Goal: Task Accomplishment & Management: Complete application form

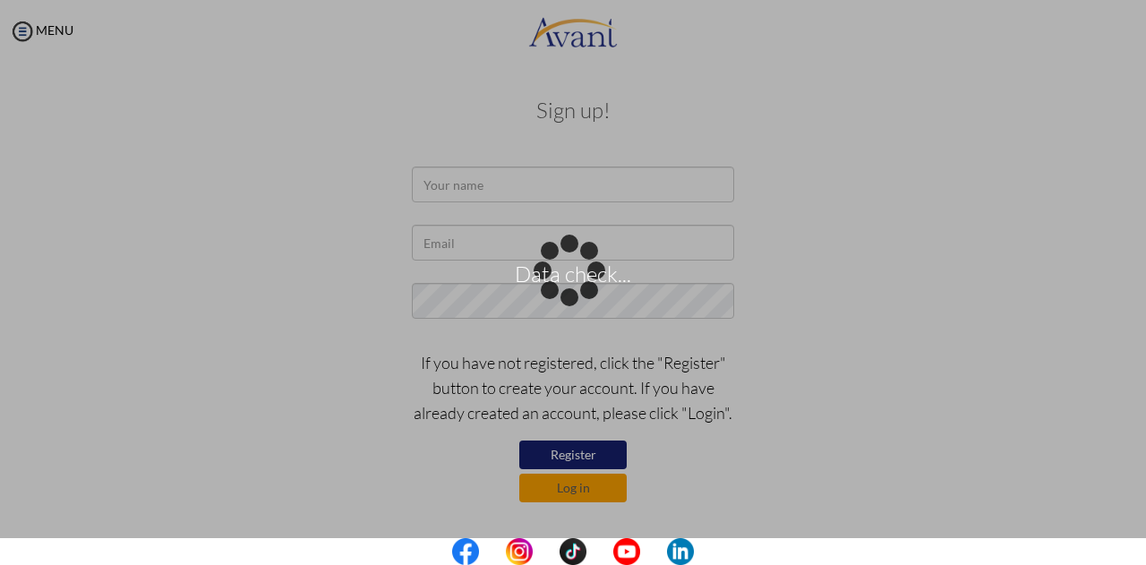
click at [560, 270] on div "Data check..." at bounding box center [572, 282] width 25 height 25
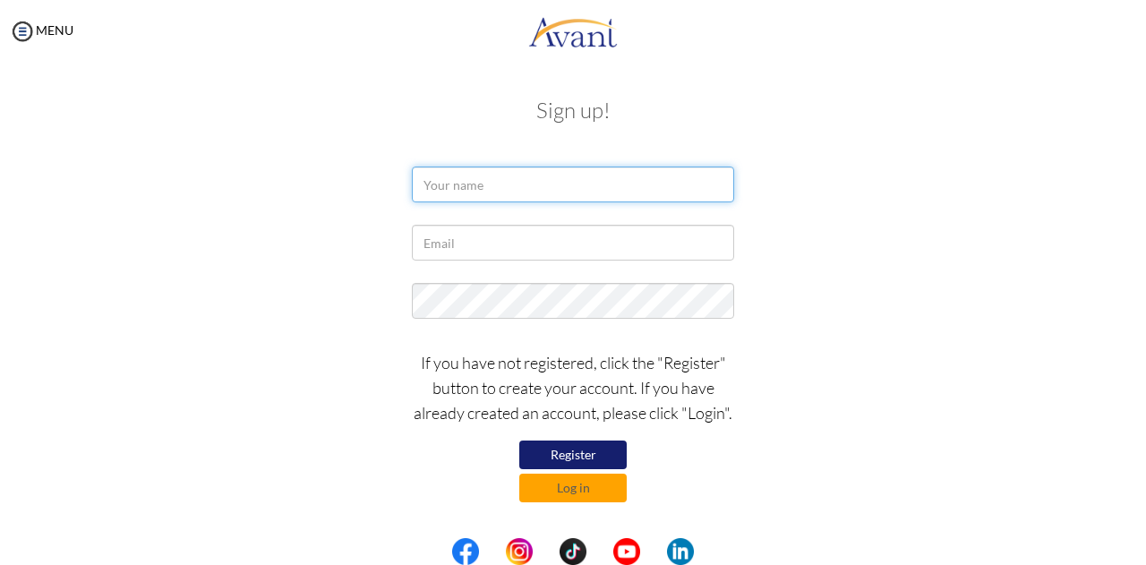
click at [488, 185] on input "text" at bounding box center [573, 184] width 322 height 36
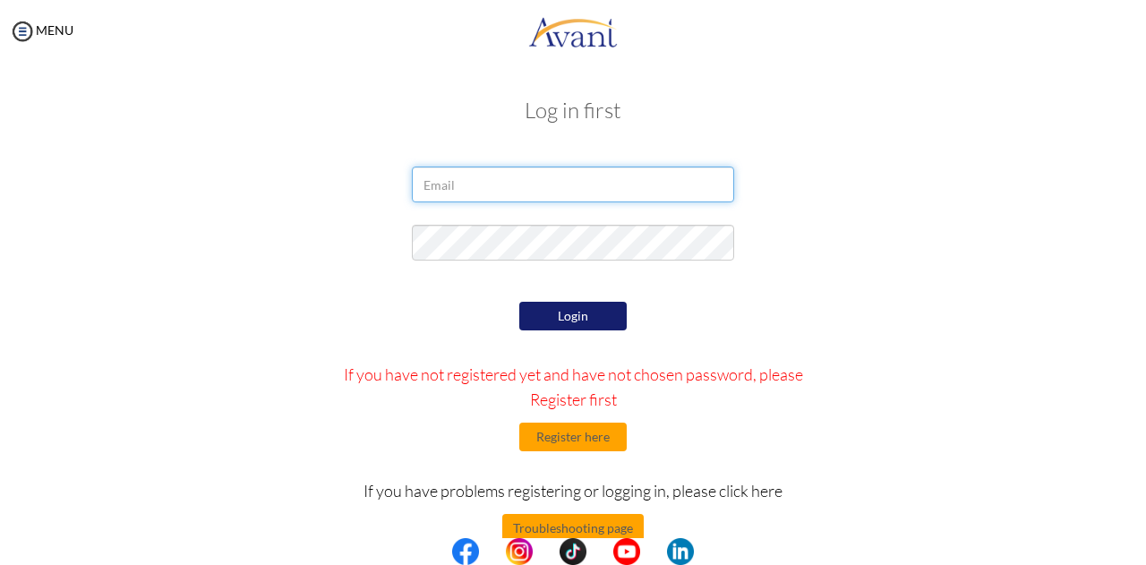
click at [507, 175] on input "email" at bounding box center [573, 184] width 322 height 36
click at [571, 441] on button "Register here" at bounding box center [572, 436] width 107 height 29
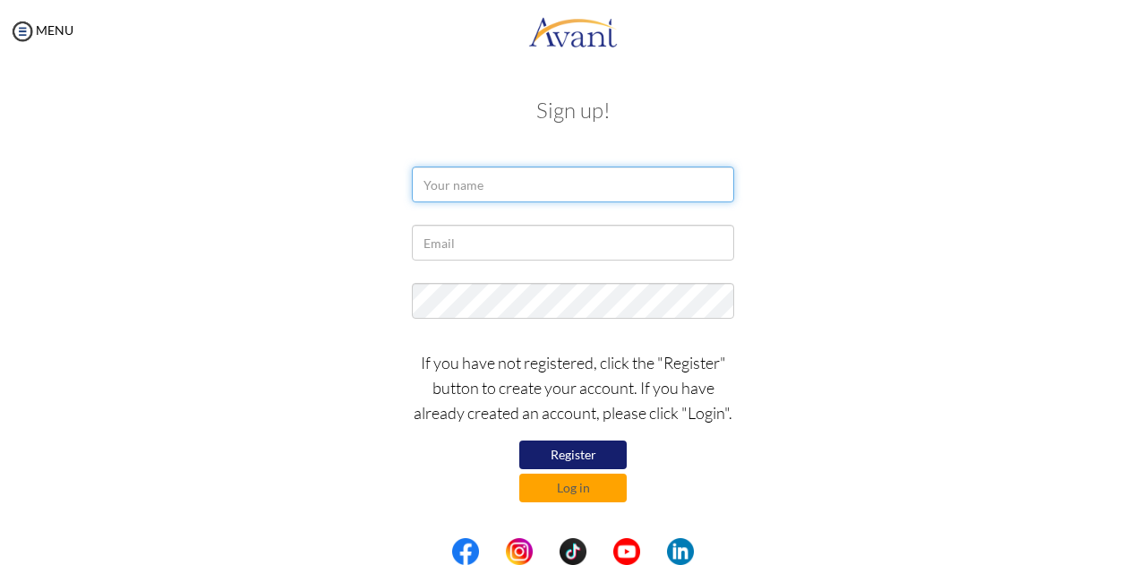
click at [503, 191] on input "text" at bounding box center [573, 184] width 322 height 36
type input "Yves Bernard NIYOMUGABO"
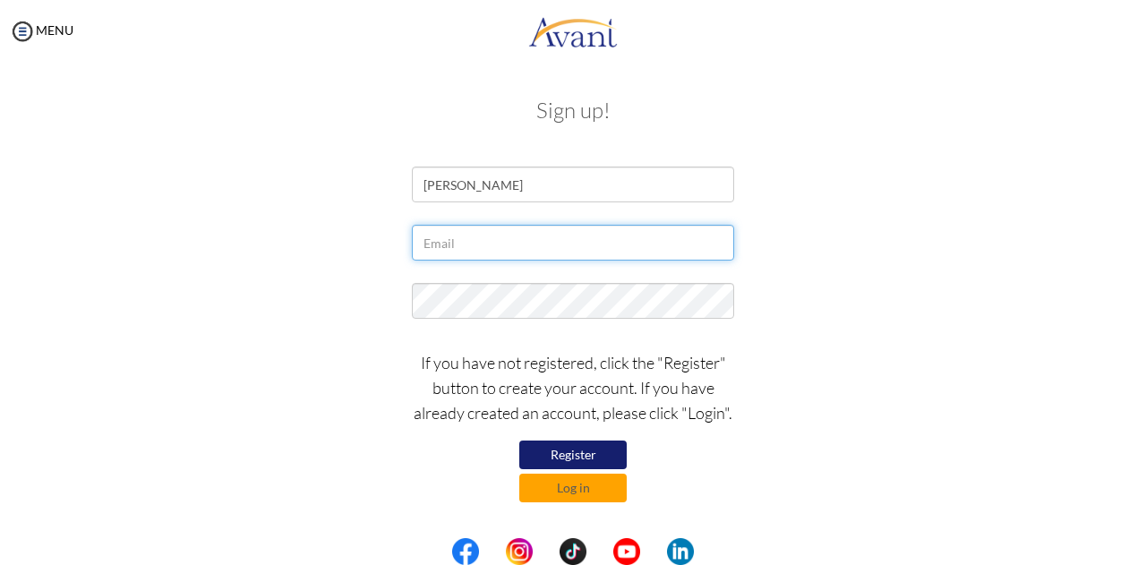
click at [474, 239] on input "text" at bounding box center [573, 243] width 322 height 36
type input "[EMAIL_ADDRESS][DOMAIN_NAME]"
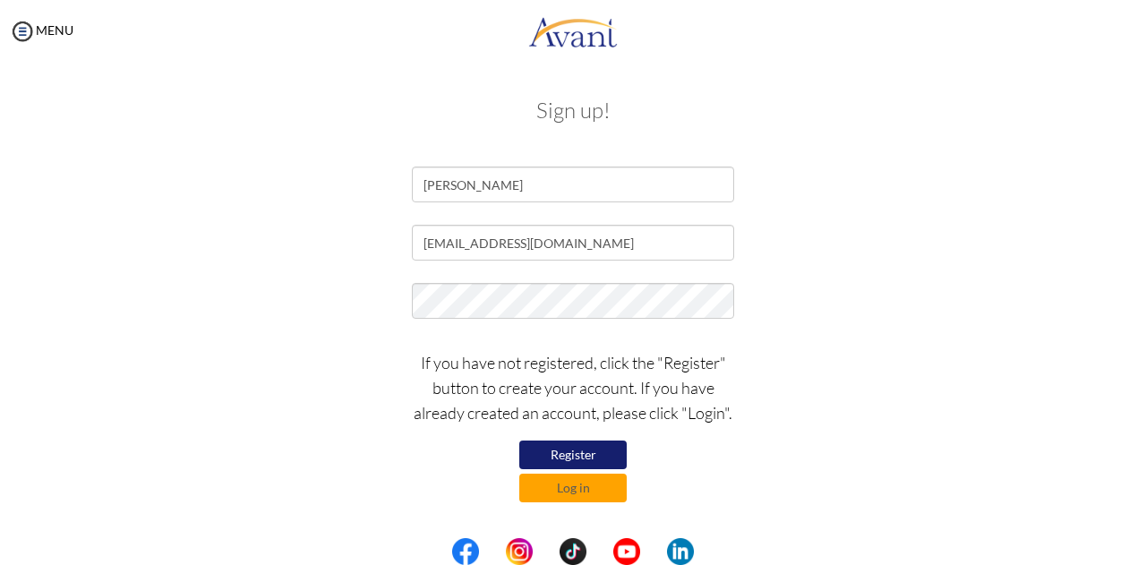
click at [580, 459] on button "Register" at bounding box center [572, 454] width 107 height 29
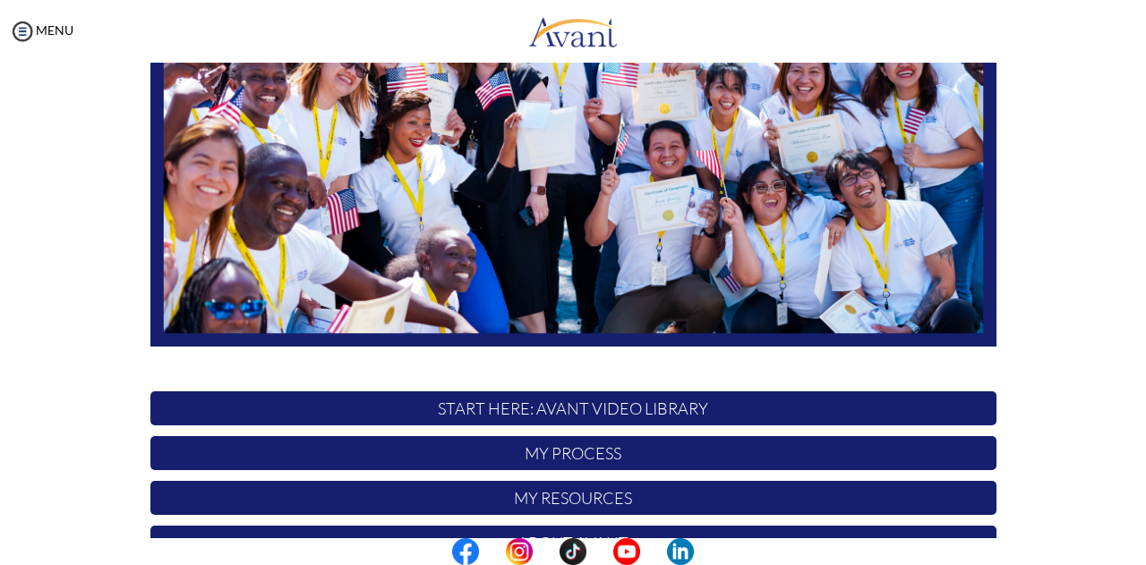
scroll to position [430, 0]
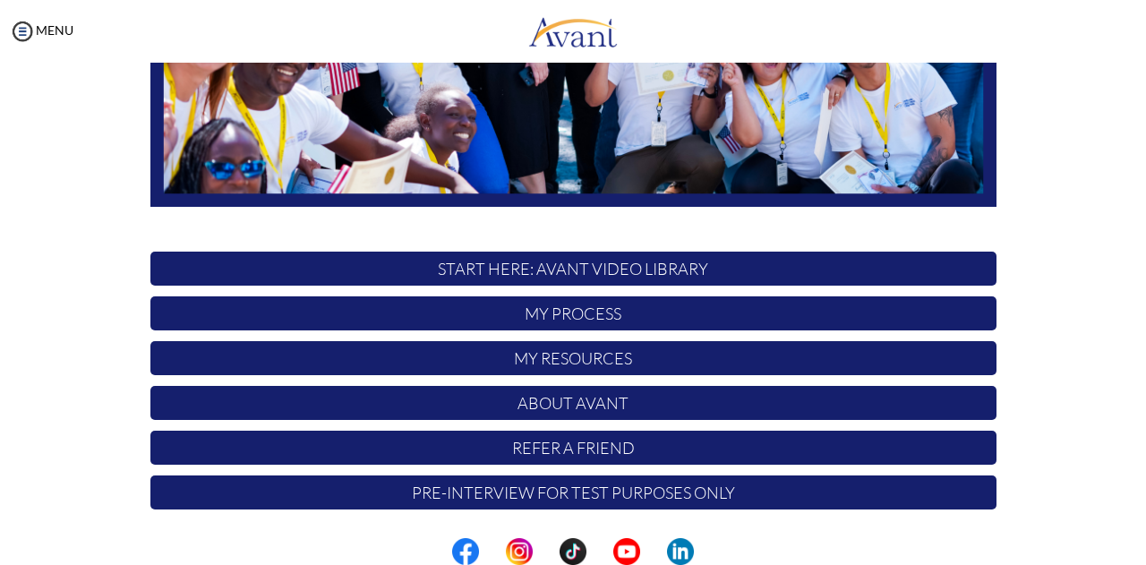
click at [498, 271] on p "START HERE: Avant Video Library" at bounding box center [573, 269] width 846 height 34
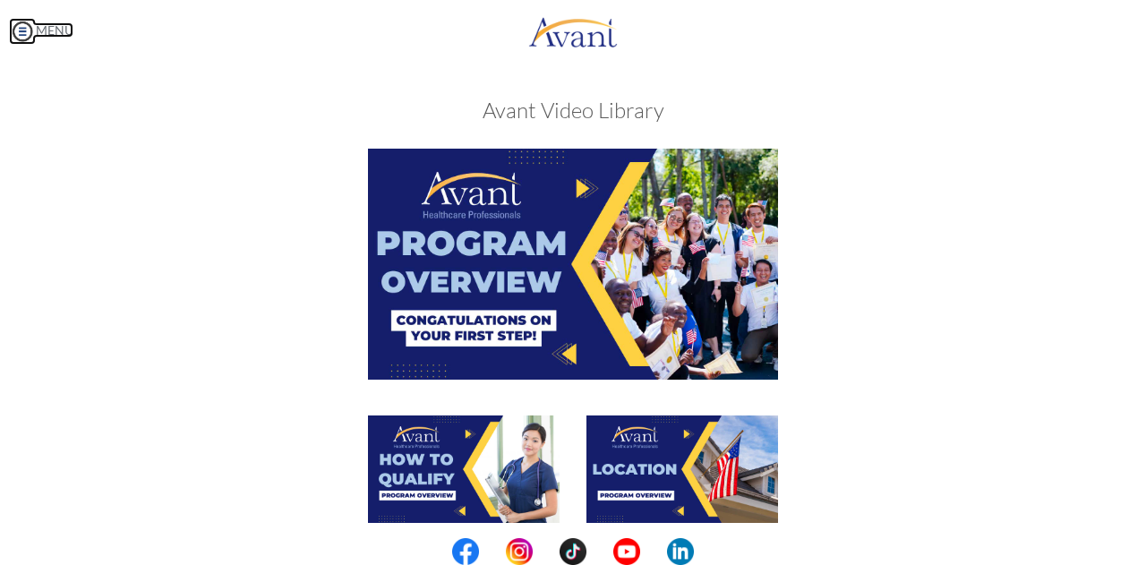
click at [23, 37] on img at bounding box center [22, 31] width 27 height 27
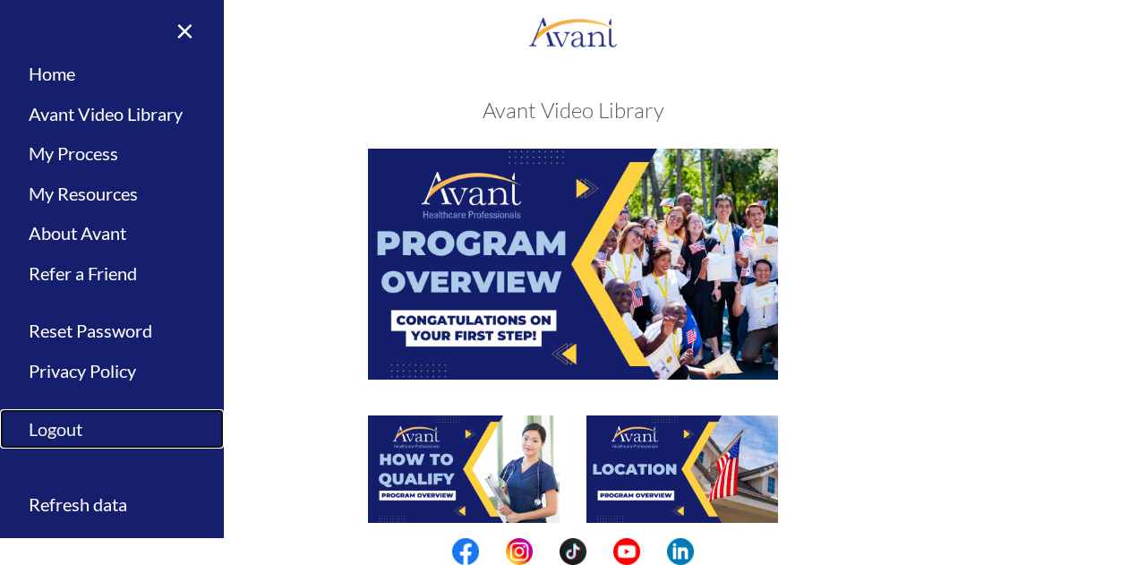
click at [55, 427] on link "Logout" at bounding box center [112, 429] width 224 height 40
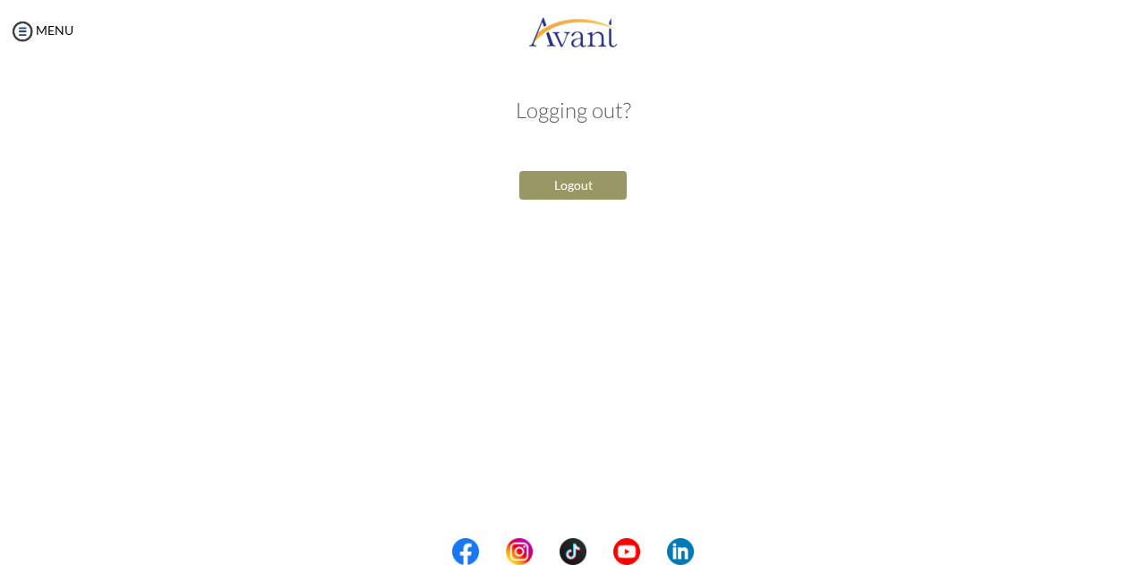
click at [574, 189] on button "Logout" at bounding box center [572, 185] width 107 height 29
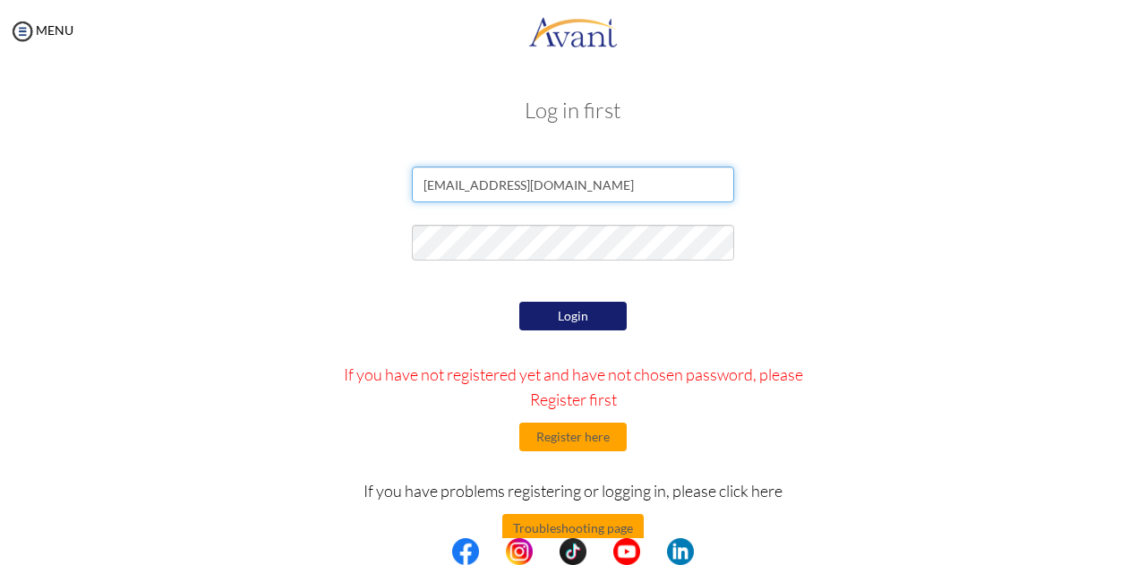
click at [548, 190] on input "[EMAIL_ADDRESS][DOMAIN_NAME]" at bounding box center [573, 184] width 322 height 36
click at [566, 316] on button "Login" at bounding box center [572, 316] width 107 height 29
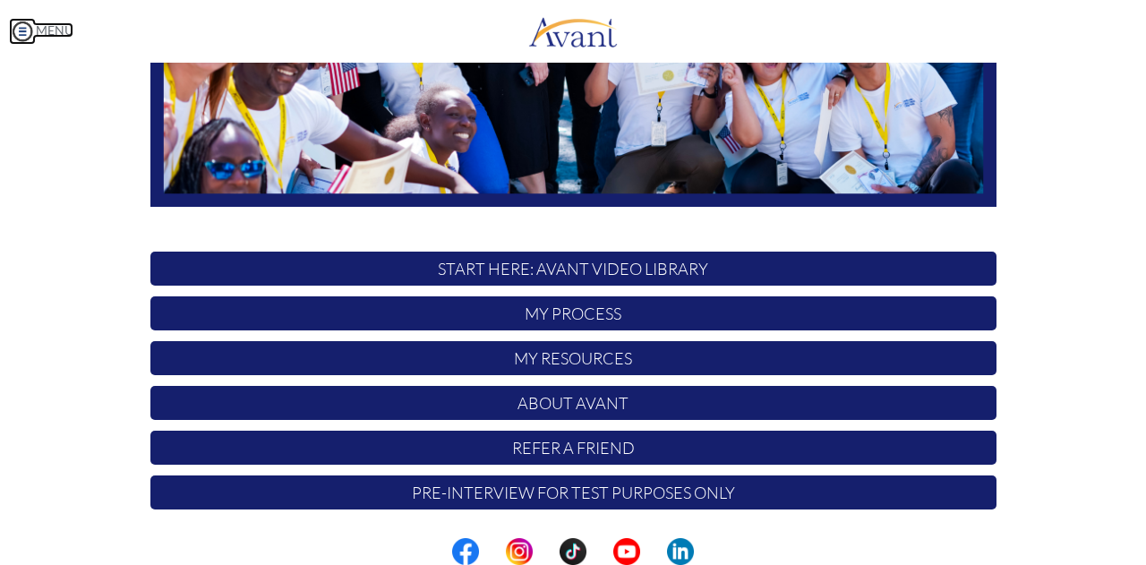
click at [21, 30] on img at bounding box center [22, 31] width 27 height 27
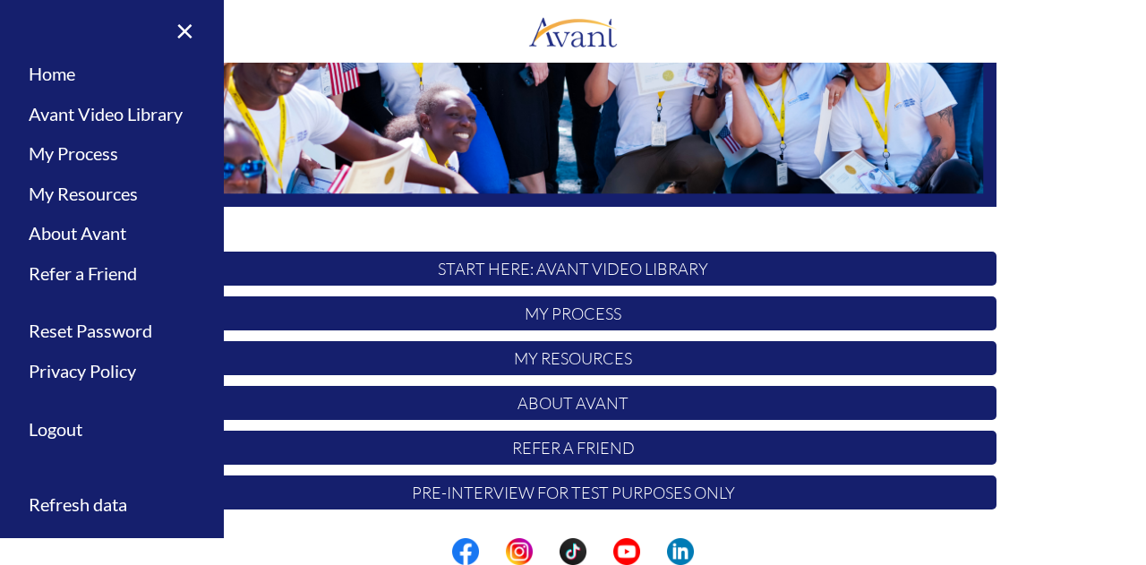
click at [583, 316] on p "My Process" at bounding box center [573, 313] width 846 height 34
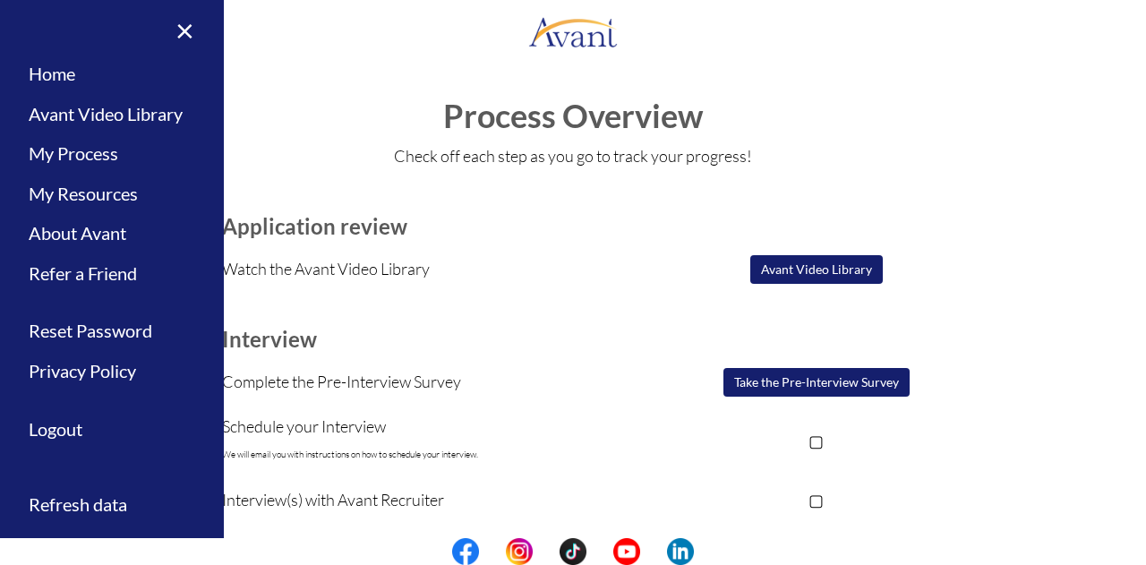
click at [800, 269] on button "Avant Video Library" at bounding box center [816, 269] width 132 height 29
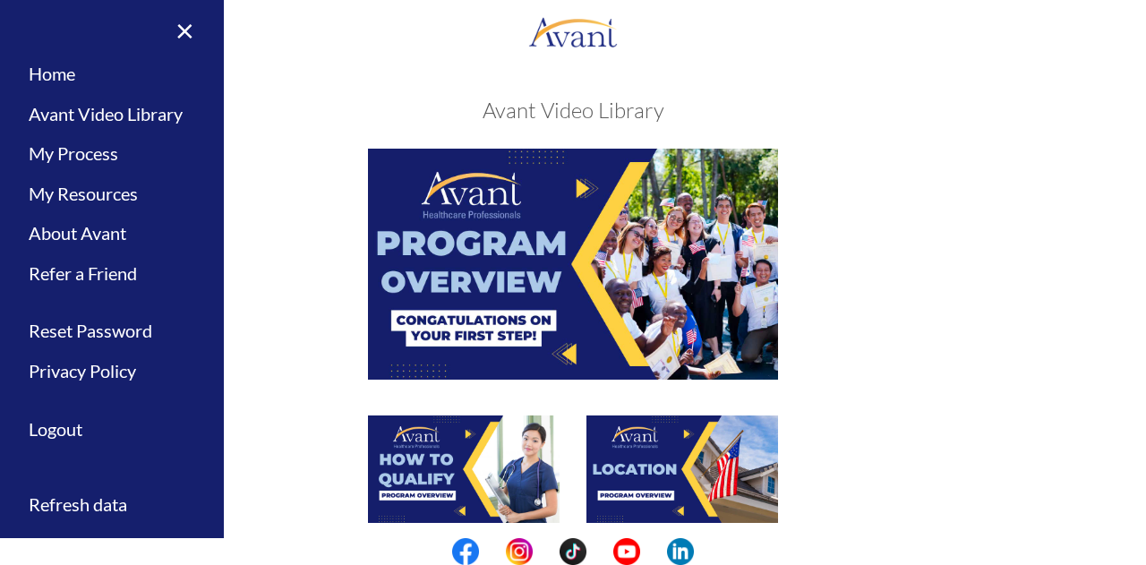
click at [473, 332] on img at bounding box center [573, 264] width 410 height 230
